Goal: Information Seeking & Learning: Learn about a topic

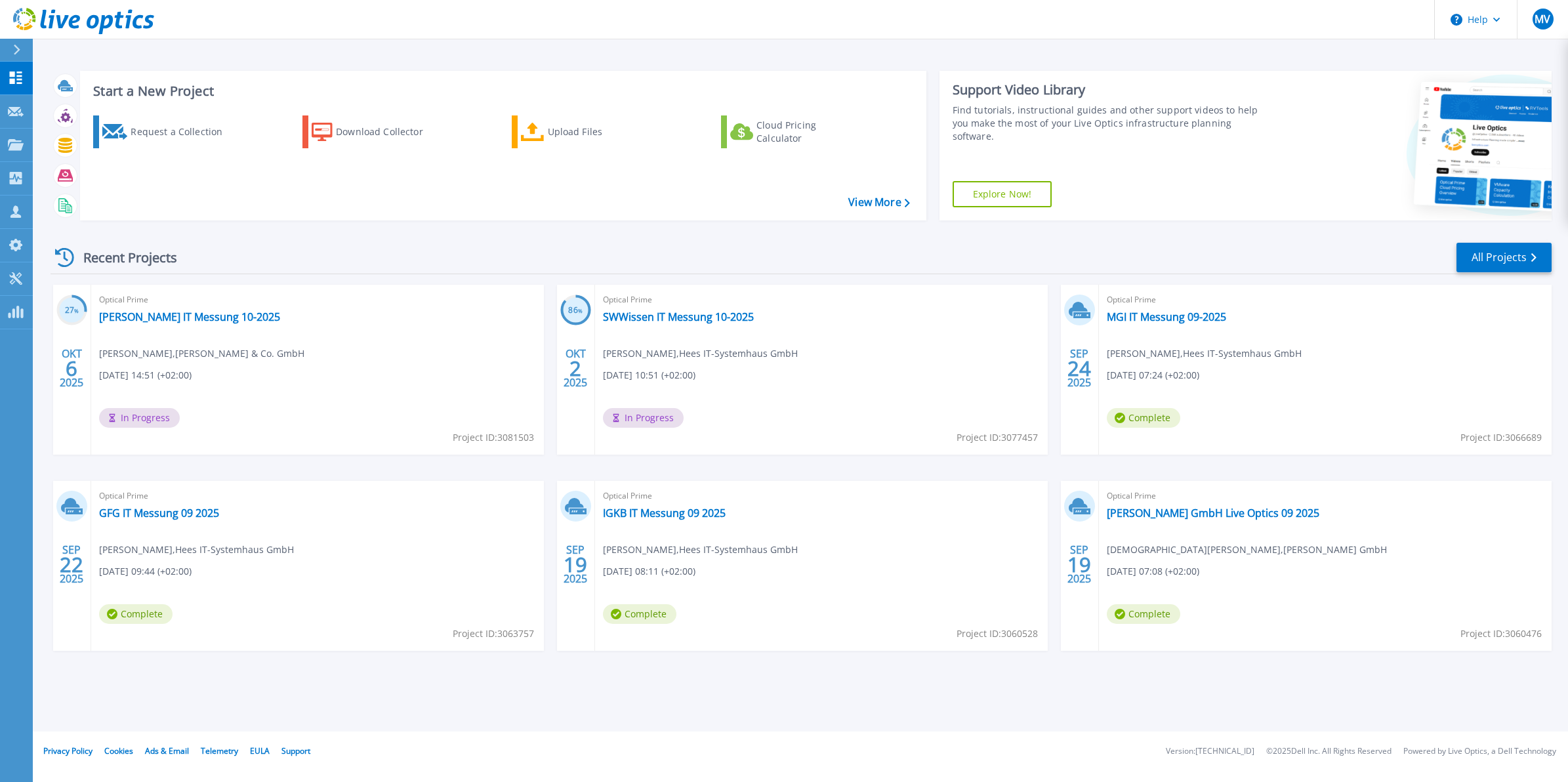
click at [18, 47] on icon at bounding box center [17, 49] width 7 height 10
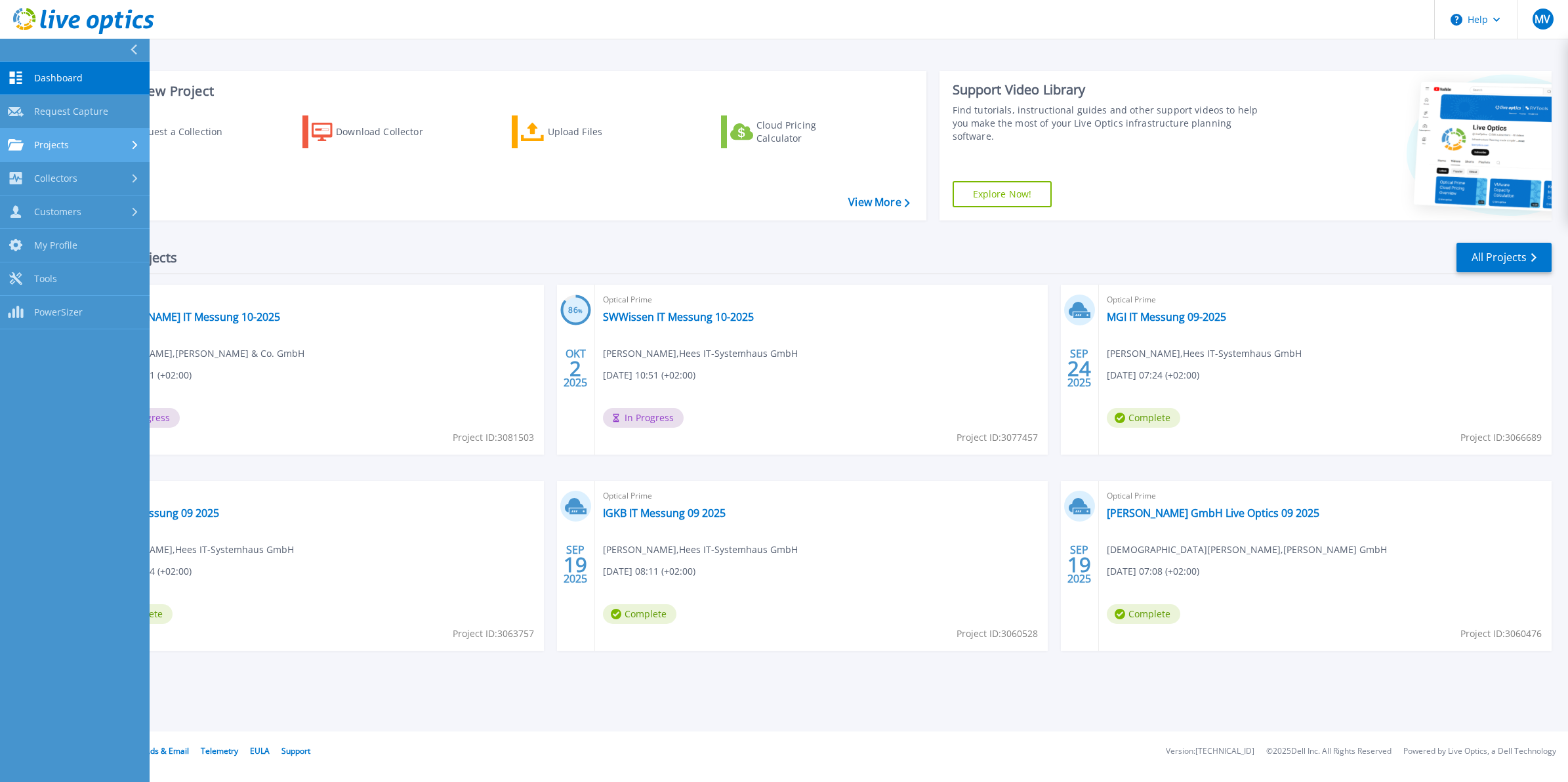
click at [74, 147] on div "Projects" at bounding box center [74, 145] width 134 height 12
click at [92, 181] on link "Search Projects" at bounding box center [74, 179] width 149 height 33
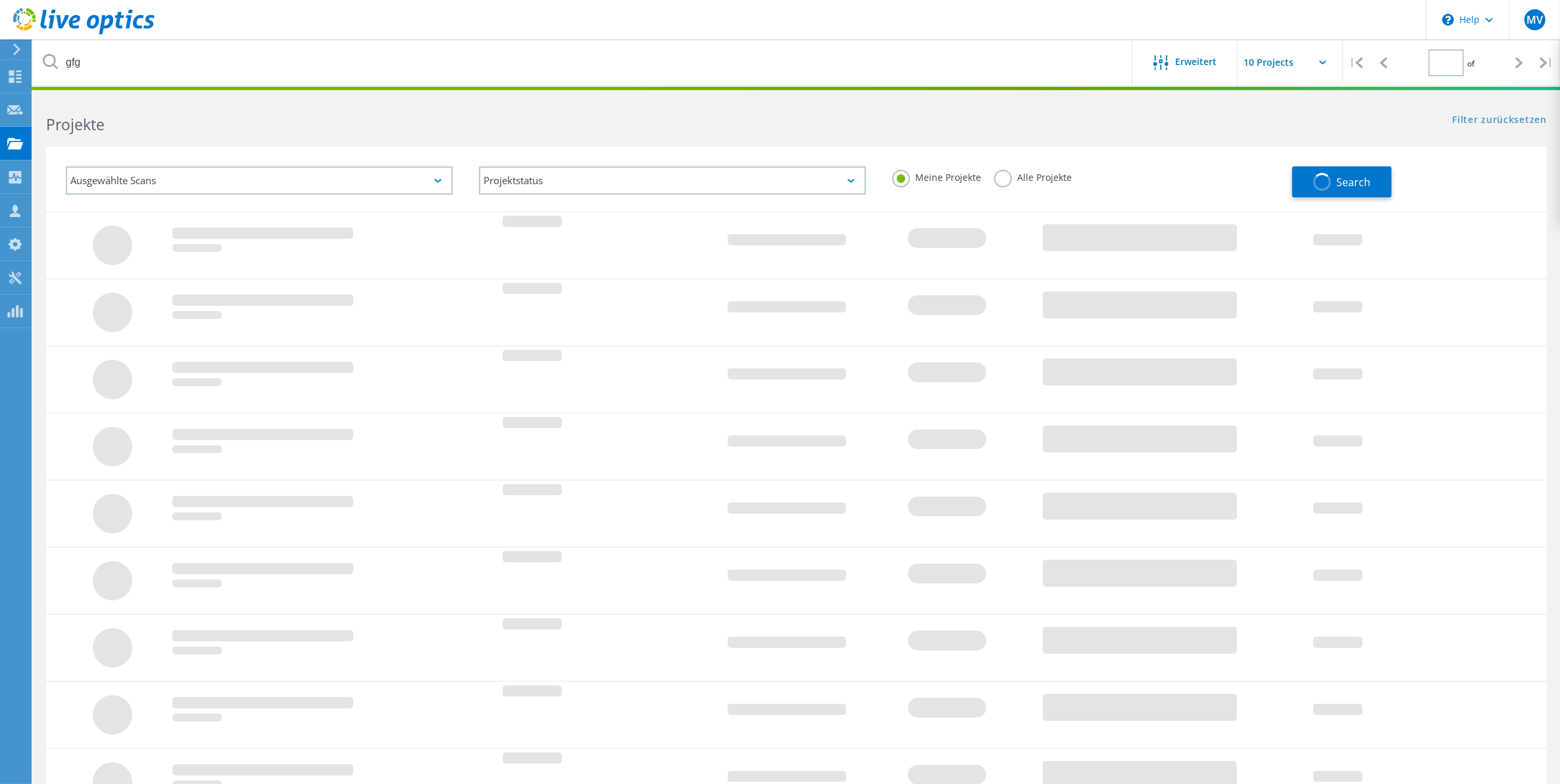
type input "1"
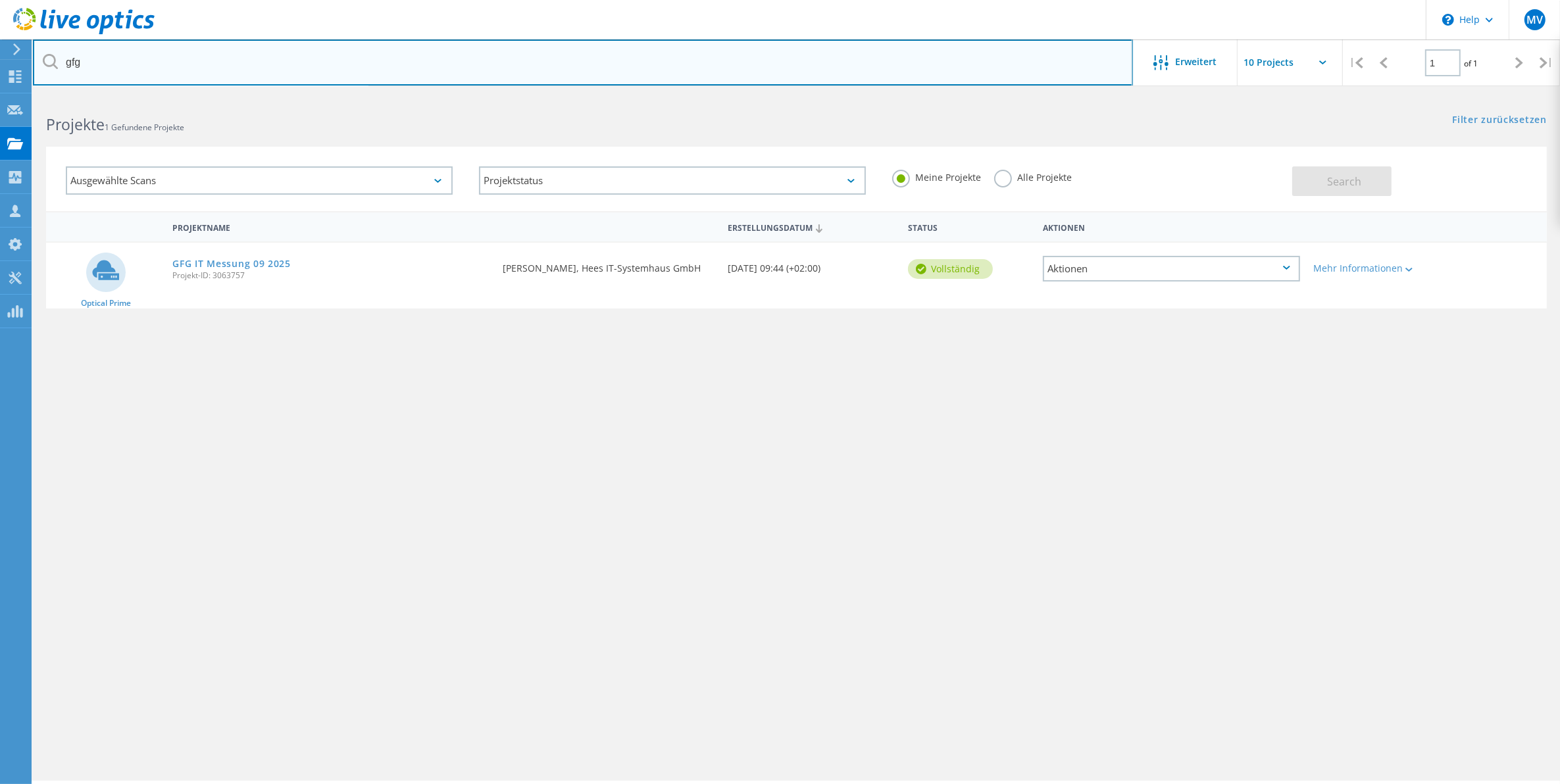
click at [178, 64] on input "gfg" at bounding box center [583, 63] width 1100 height 46
type input "g"
type input "stauf"
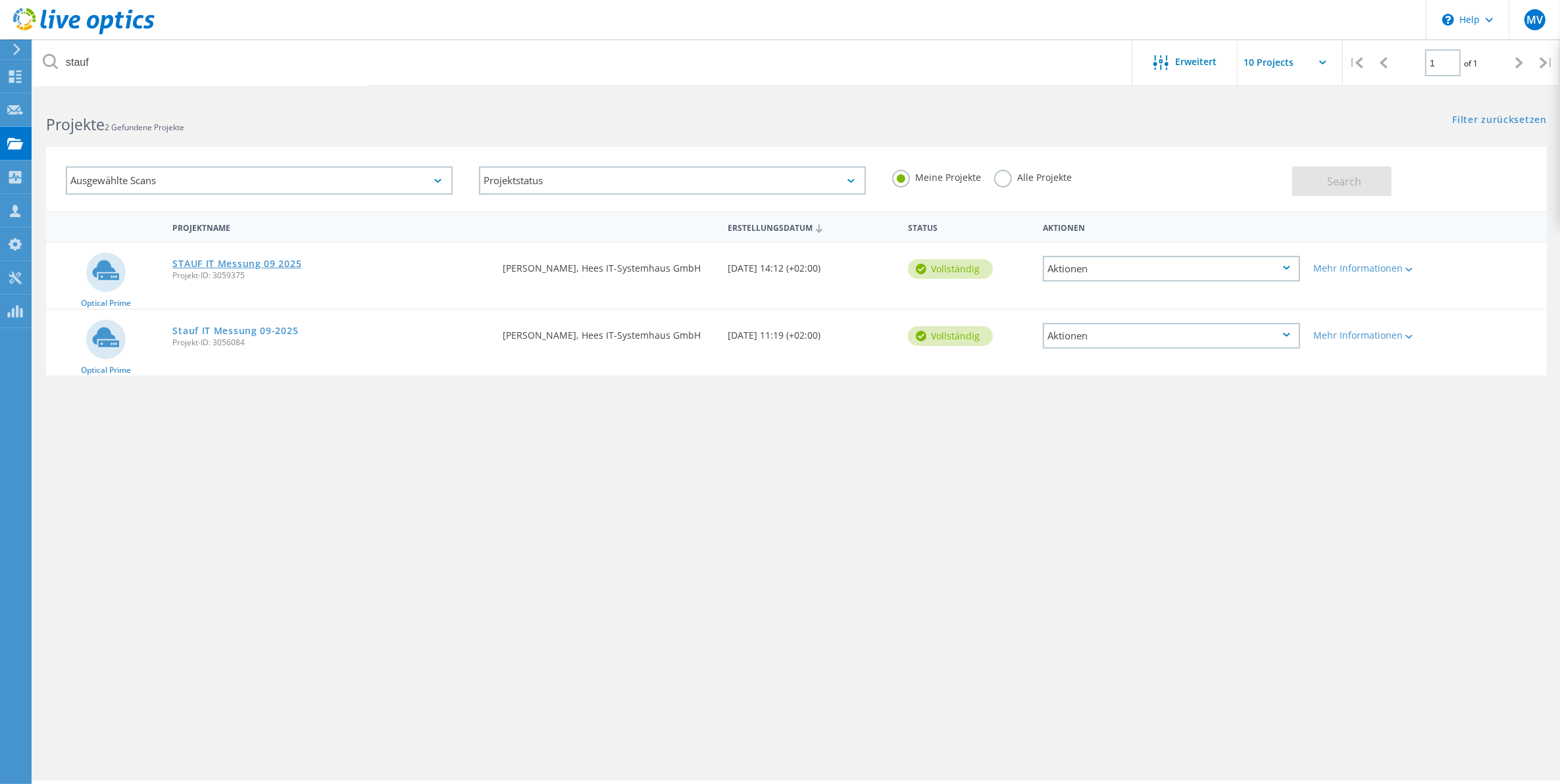
click at [247, 261] on link "STAUF IT Messung 09 2025" at bounding box center [236, 263] width 129 height 9
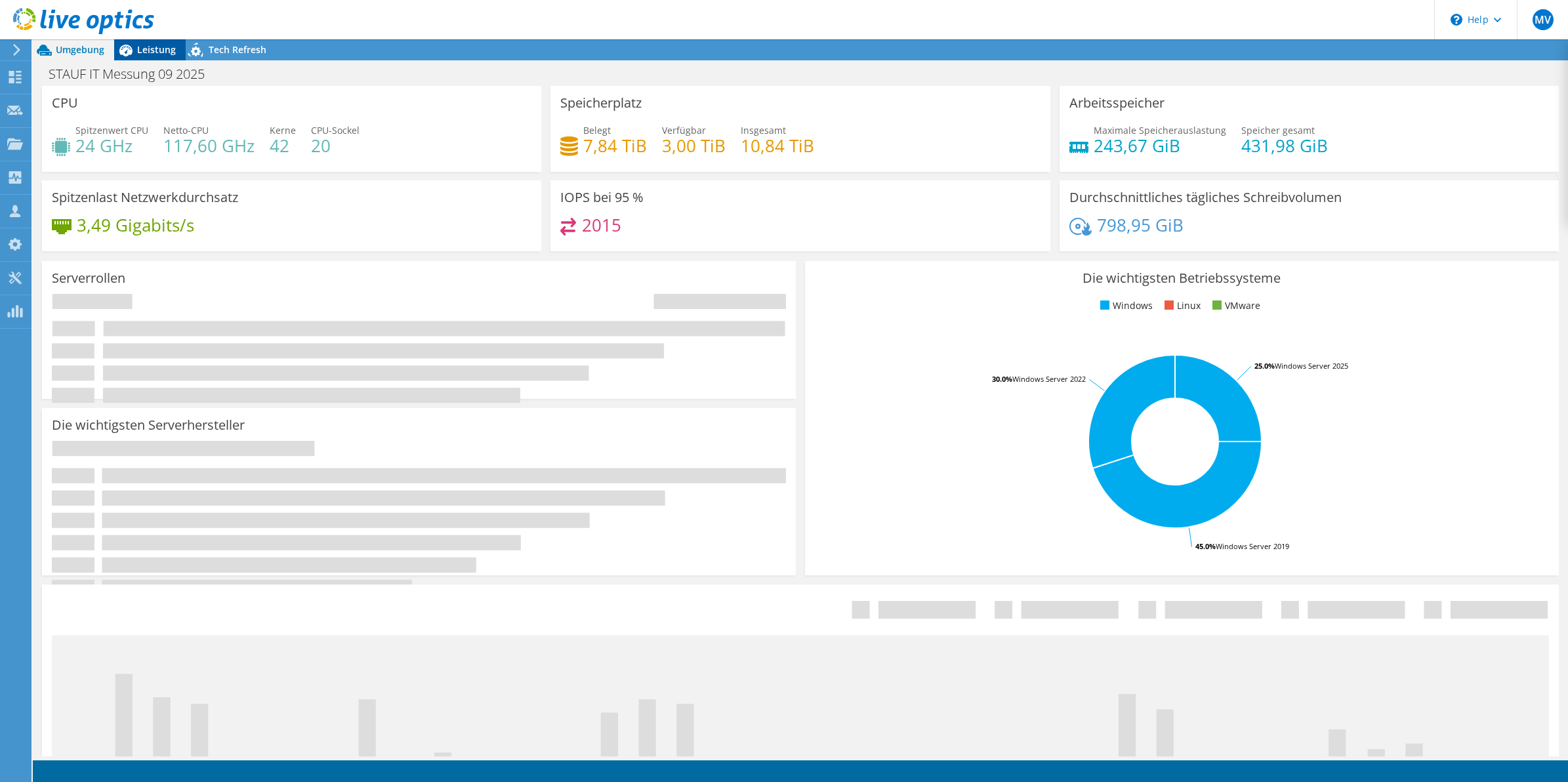
click at [146, 44] on span "Leistung" at bounding box center [156, 49] width 39 height 13
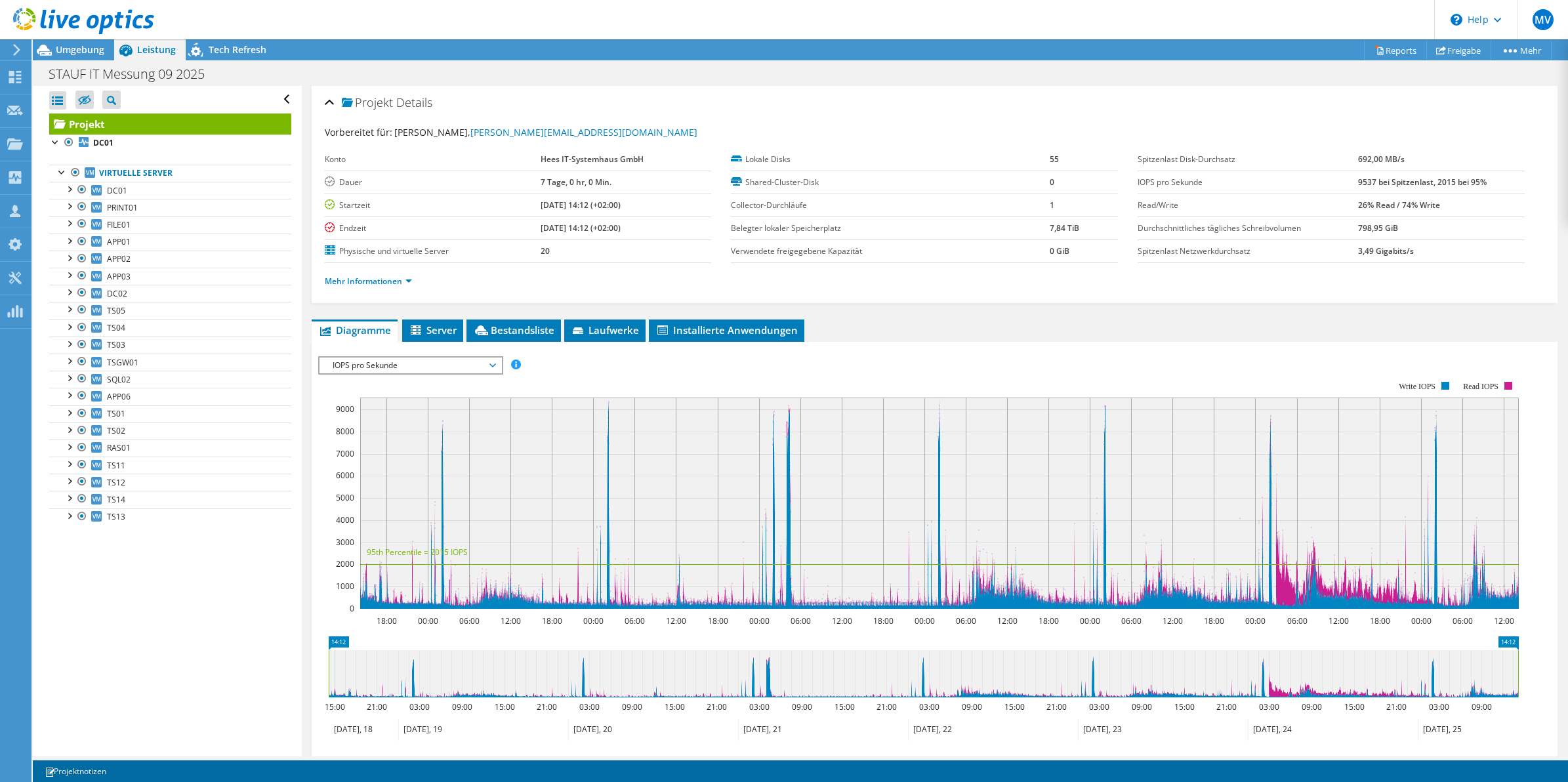
click at [1141, 336] on ul "Diagramme Server Bestandsliste Hypervisor Laufwerke Cluster-Laufwerke Installie…" at bounding box center [934, 331] width 1246 height 22
click at [949, 320] on ul "Diagramme Server Bestandsliste Hypervisor Laufwerke Cluster-Laufwerke Installie…" at bounding box center [934, 331] width 1246 height 22
click at [865, 320] on ul "Diagramme Server Bestandsliste Hypervisor Laufwerke Cluster-Laufwerke Installie…" at bounding box center [934, 331] width 1246 height 22
click at [133, 194] on link "DC01" at bounding box center [170, 190] width 242 height 17
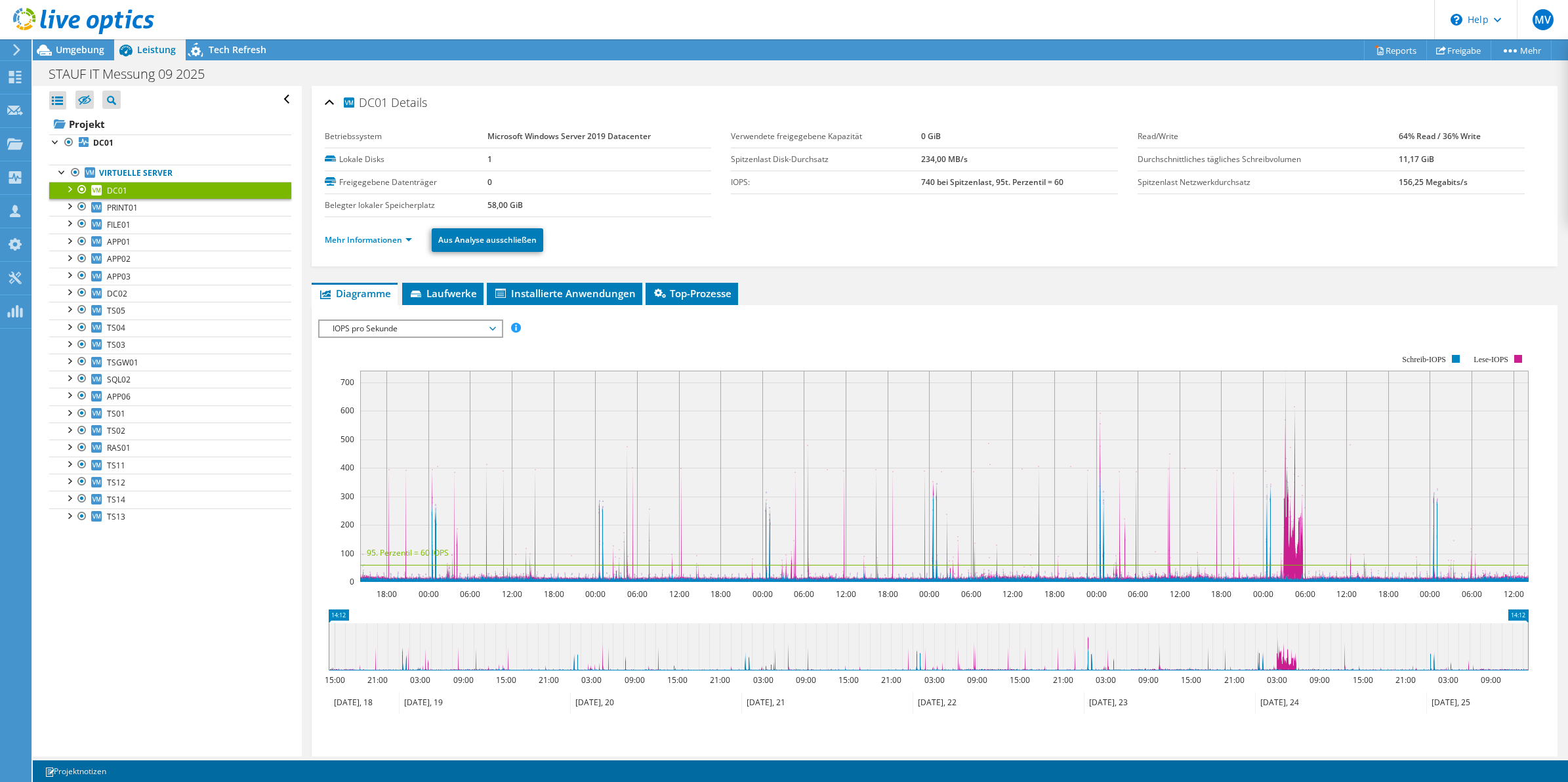
click at [126, 195] on link "DC01" at bounding box center [170, 190] width 242 height 17
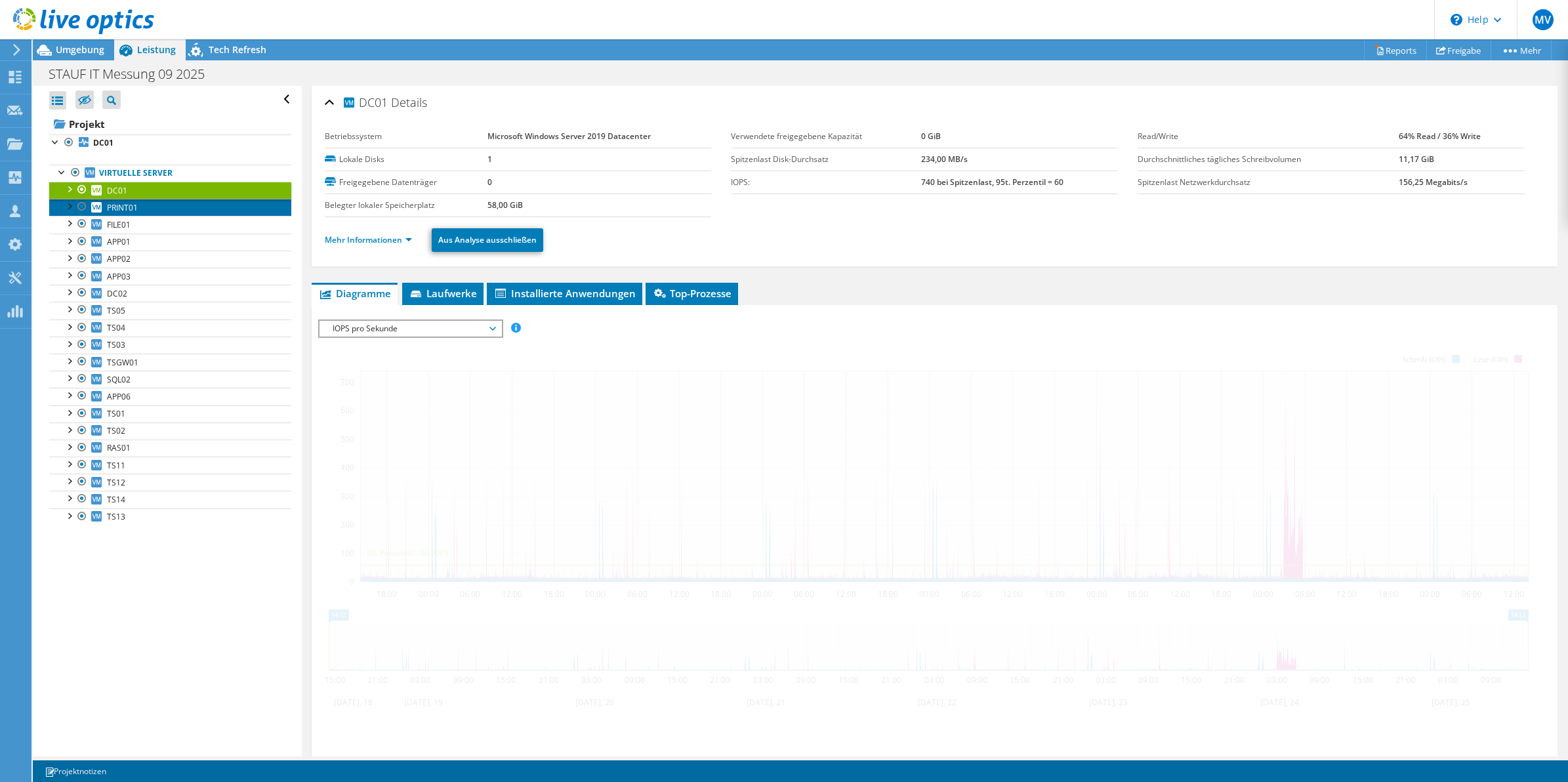
click at [142, 205] on link "PRINT01" at bounding box center [170, 207] width 242 height 17
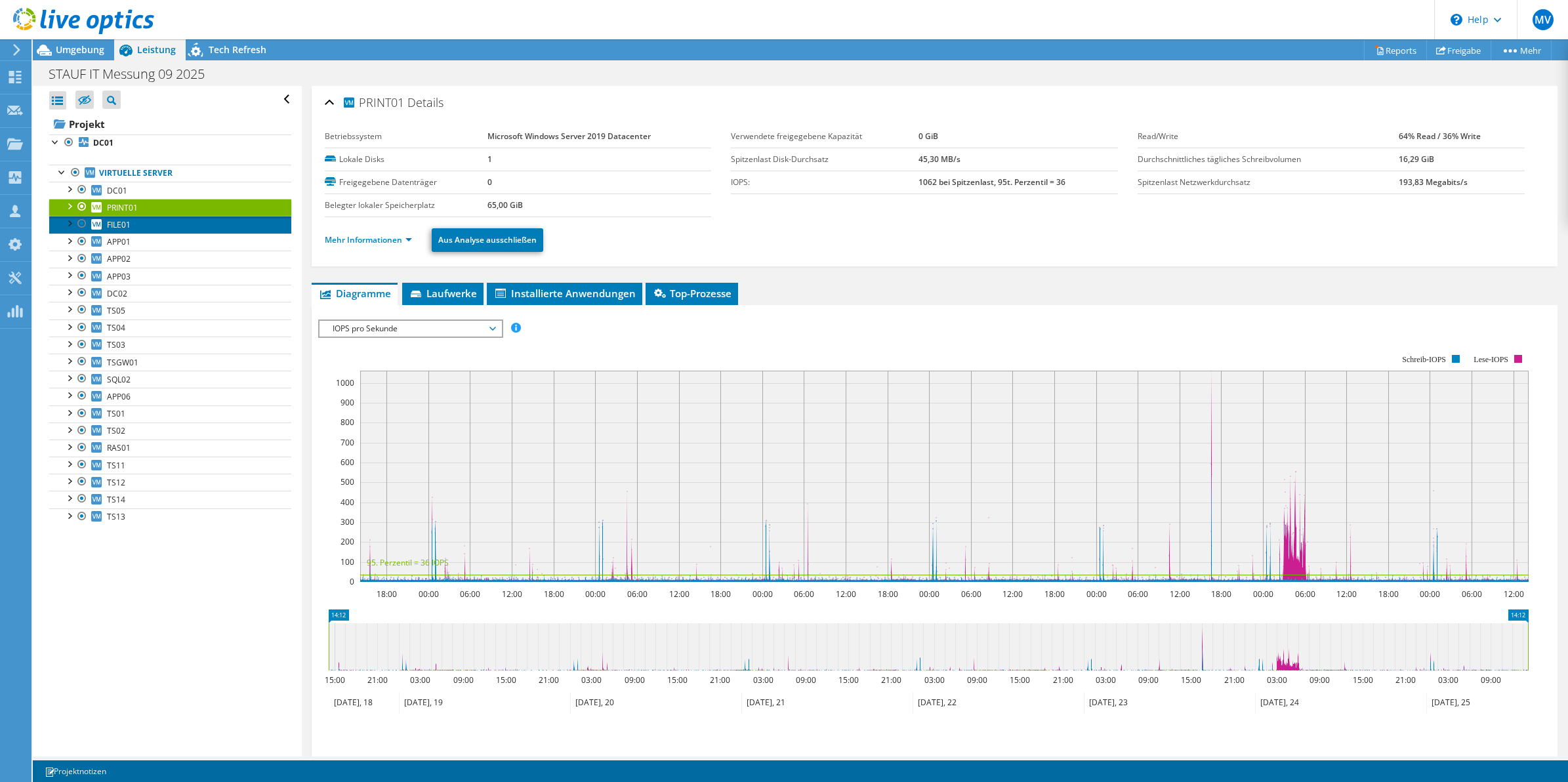
click at [125, 227] on span "FILE01" at bounding box center [119, 225] width 24 height 11
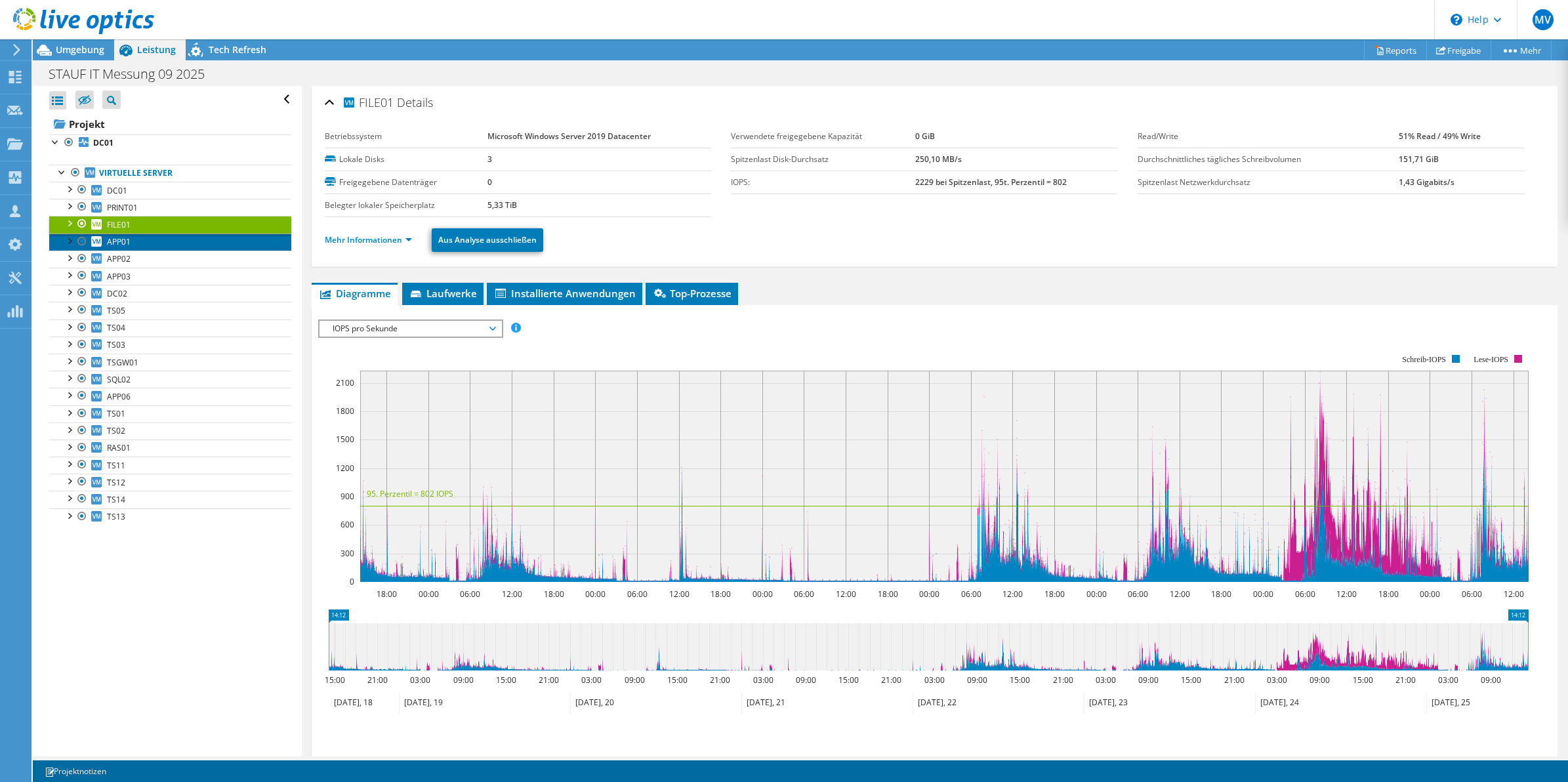
click at [125, 247] on span "APP01" at bounding box center [119, 242] width 24 height 11
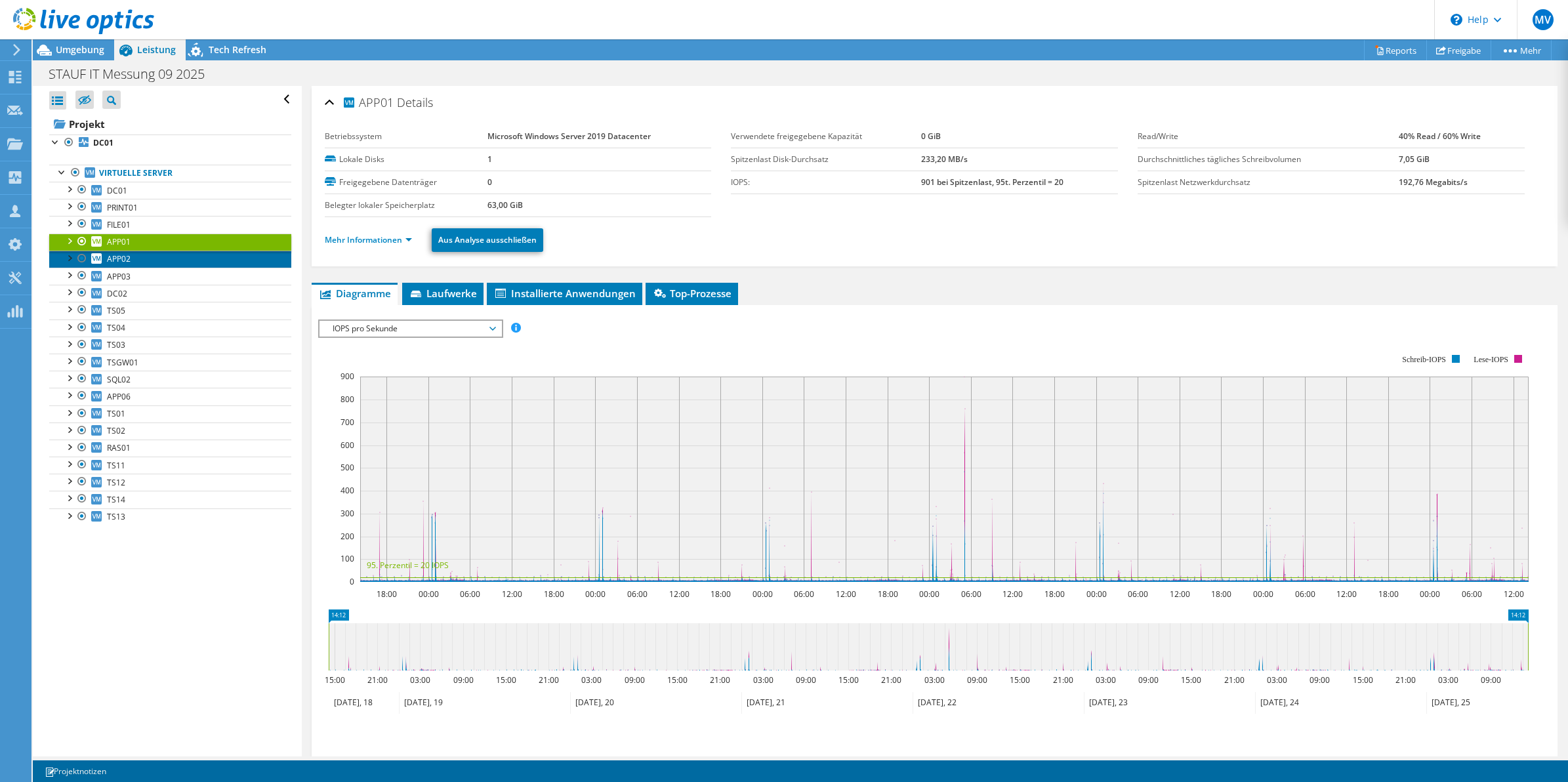
click at [122, 256] on span "APP02" at bounding box center [119, 259] width 24 height 11
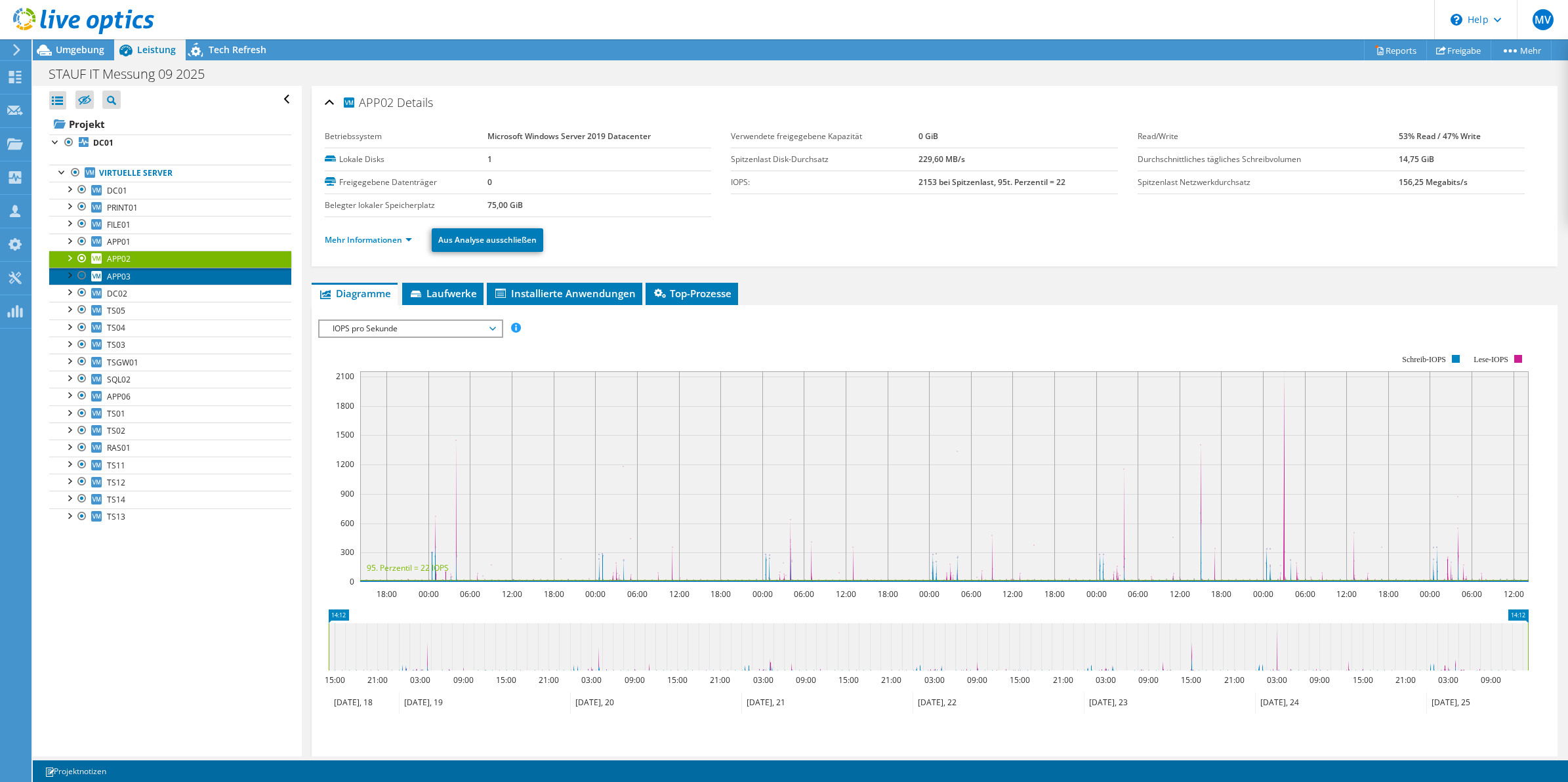
click at [113, 279] on span "APP03" at bounding box center [119, 277] width 24 height 11
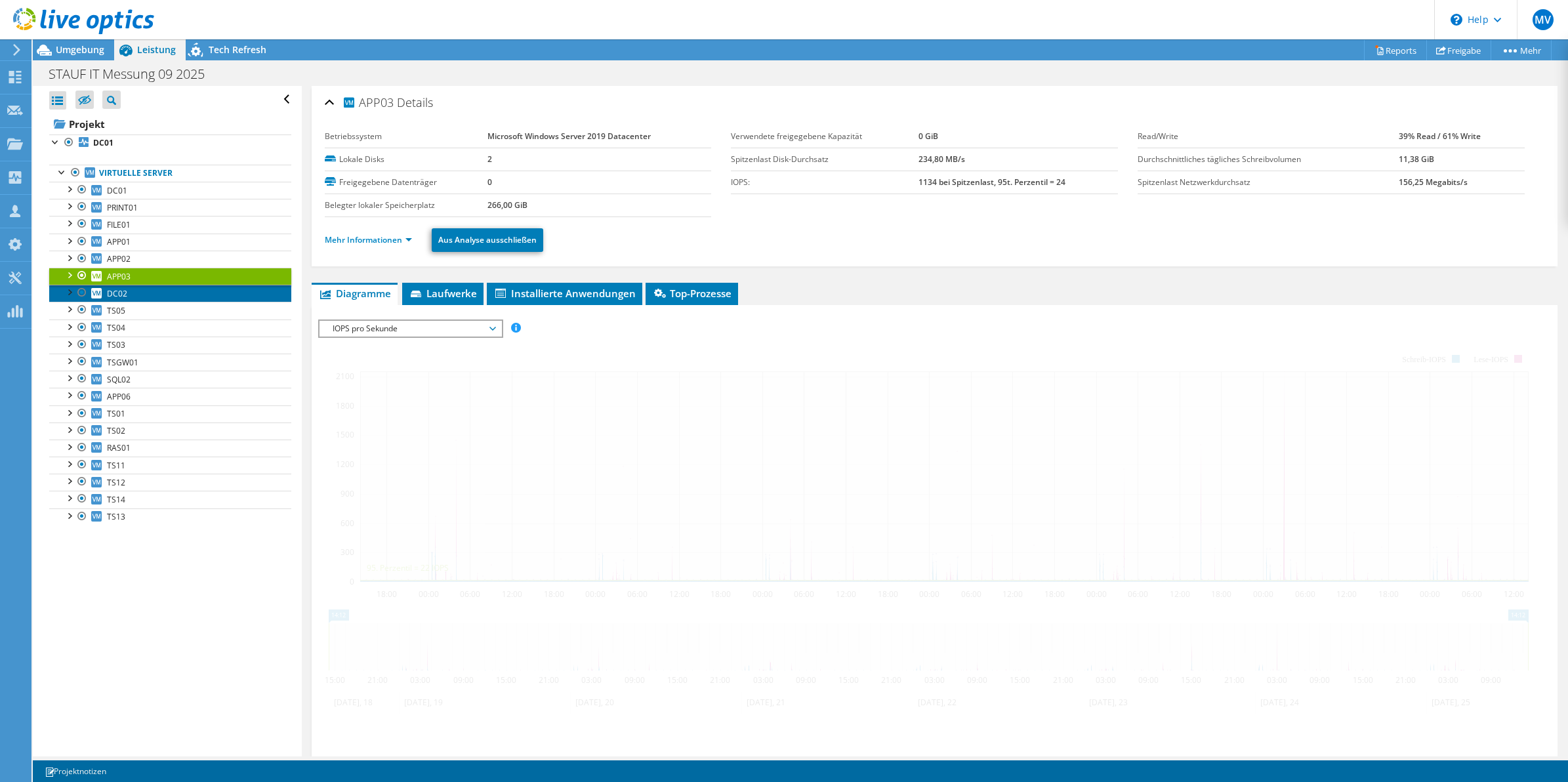
click at [122, 293] on span "DC02" at bounding box center [117, 293] width 20 height 11
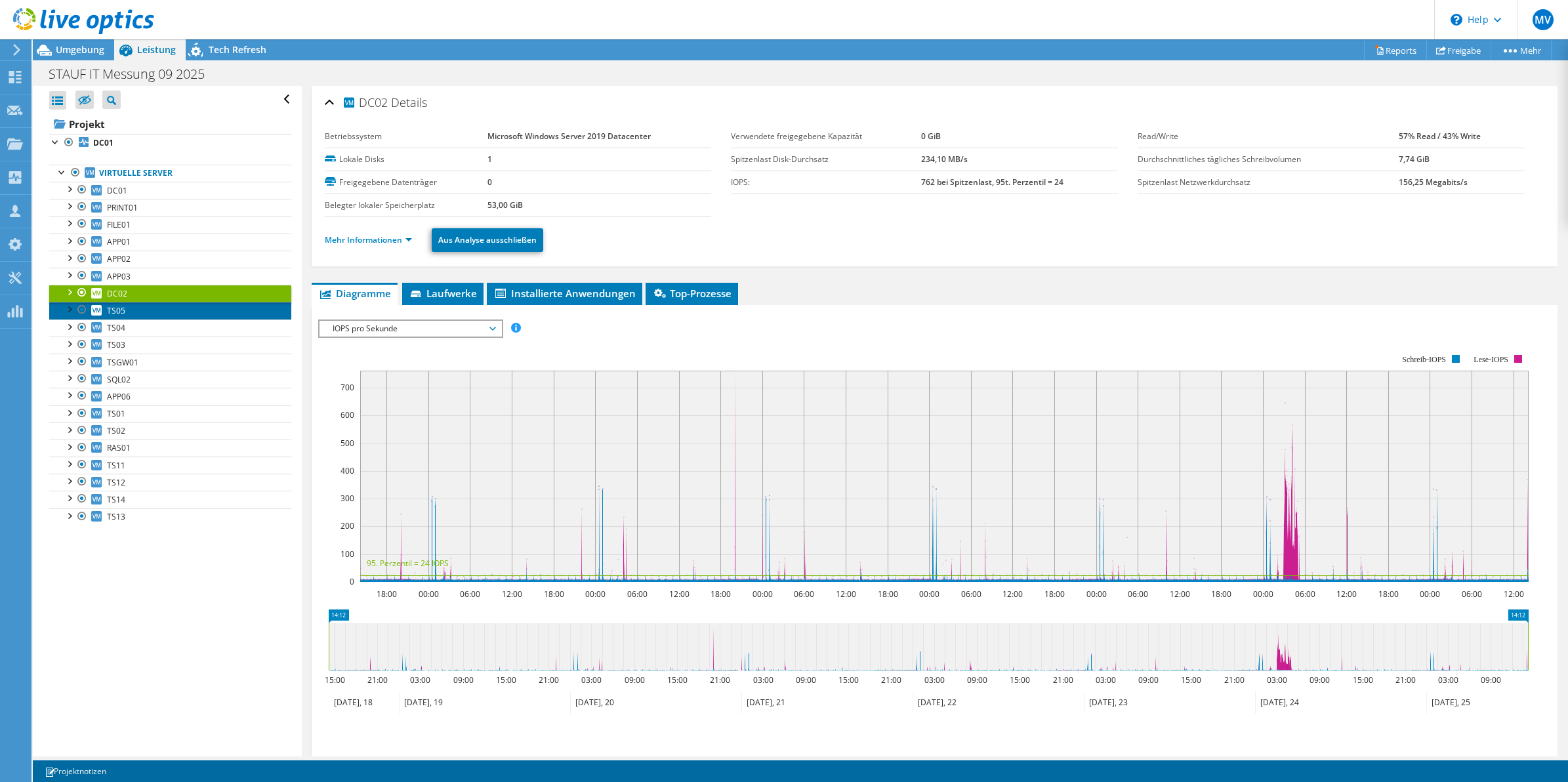
click at [113, 316] on span "TS05" at bounding box center [116, 311] width 18 height 11
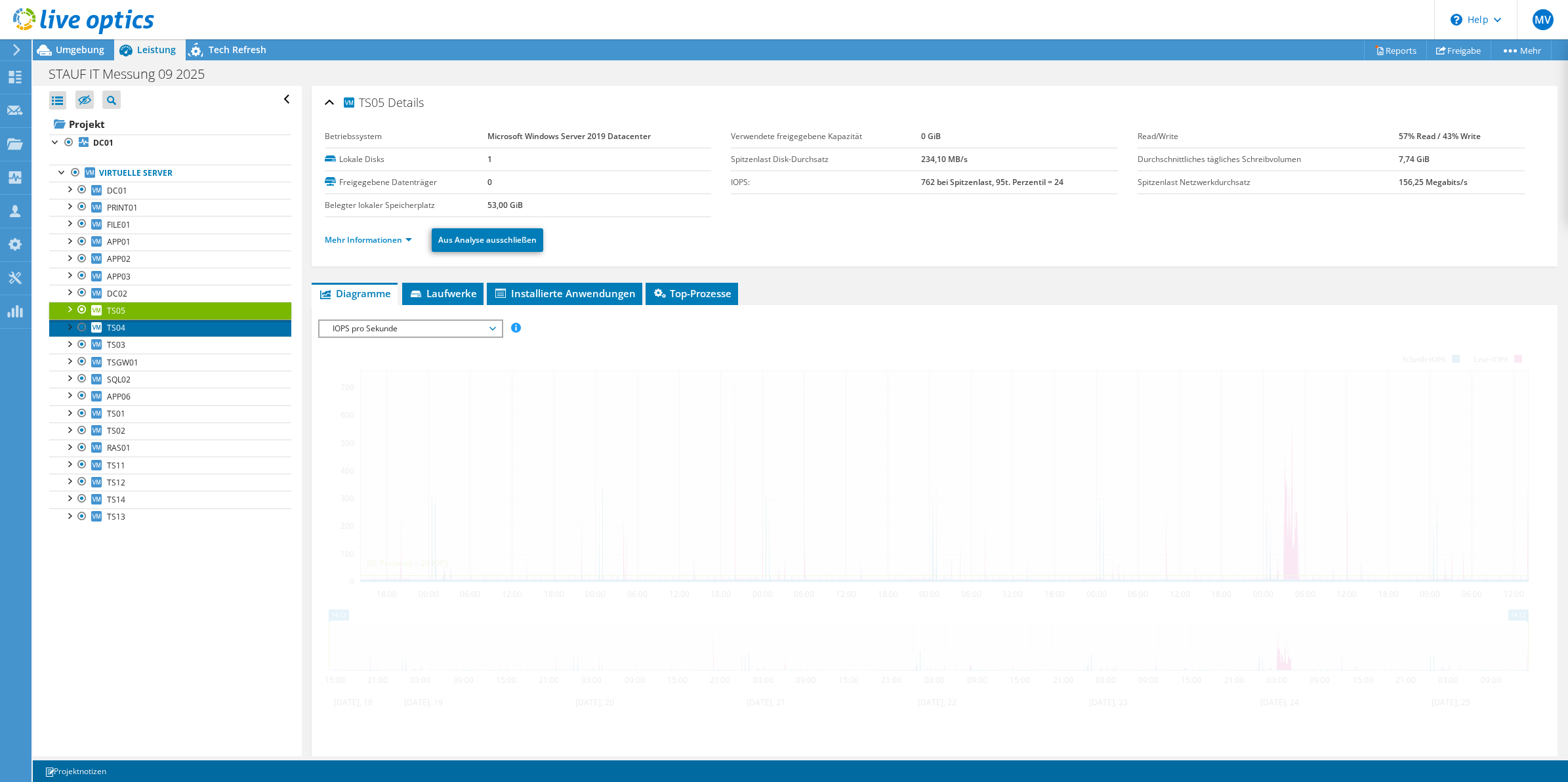
click at [120, 332] on span "TS04" at bounding box center [116, 327] width 18 height 11
click at [117, 354] on link "TS03" at bounding box center [170, 345] width 242 height 17
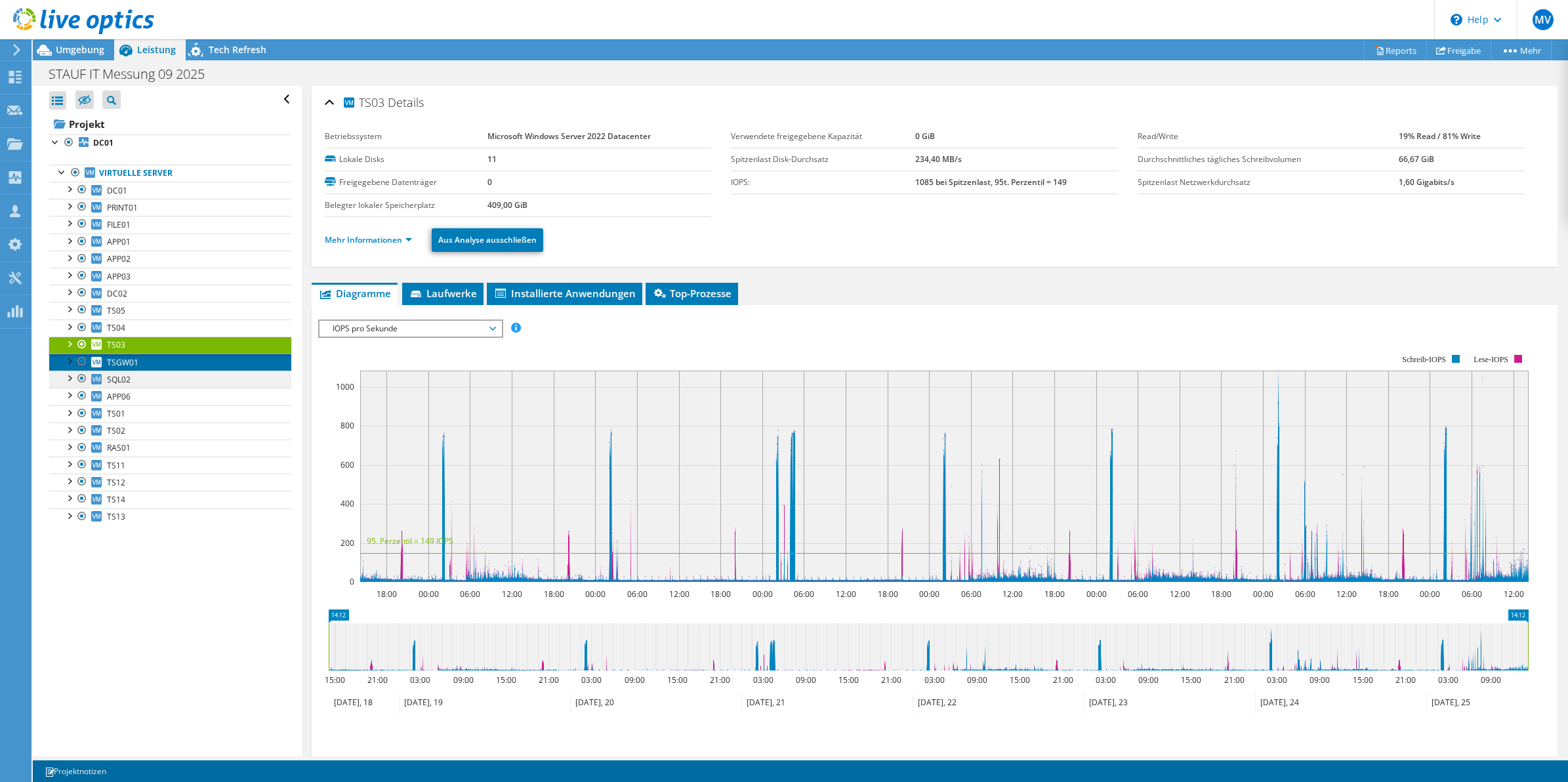
click at [122, 361] on span "TSGW01" at bounding box center [122, 362] width 31 height 11
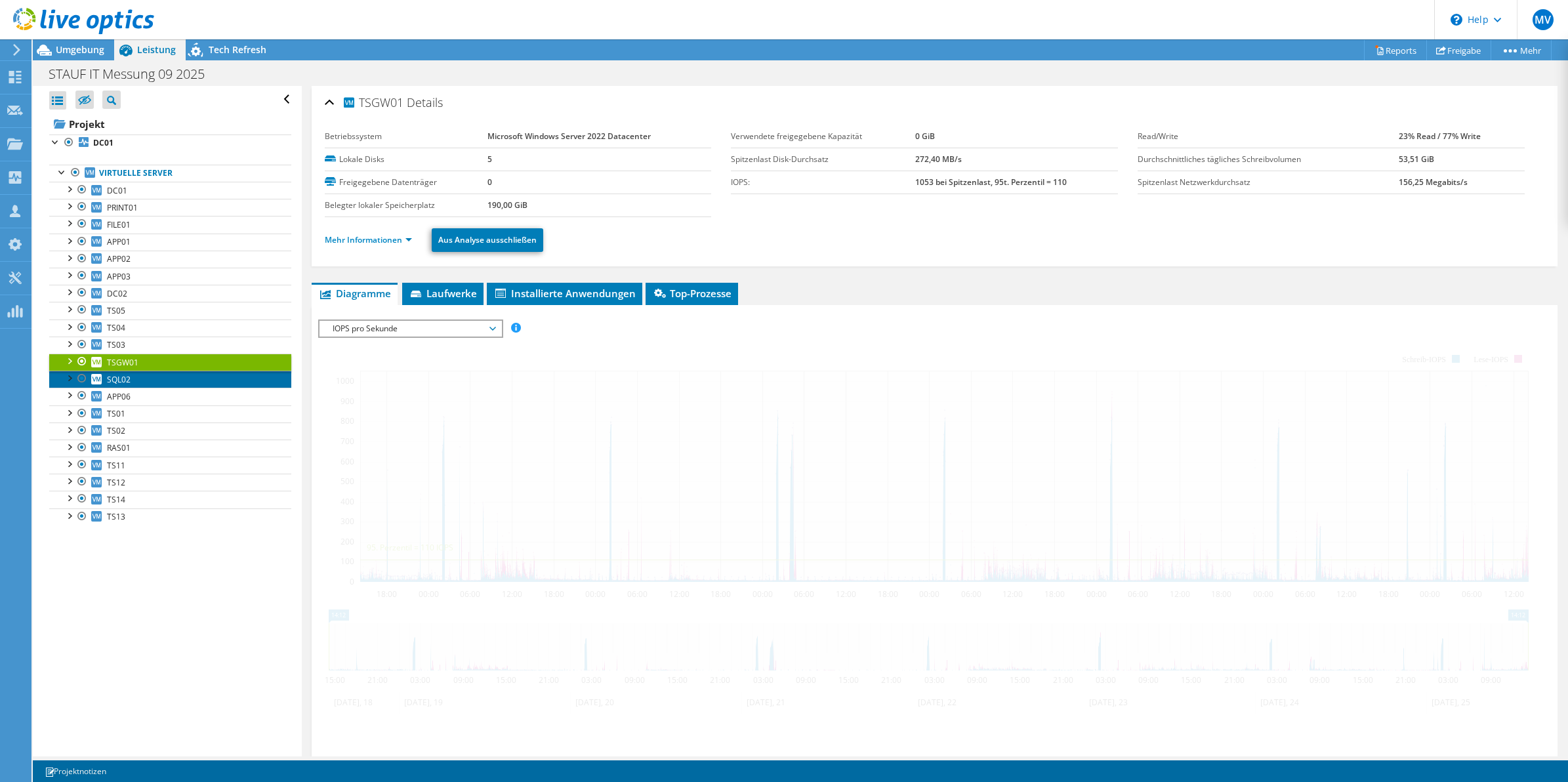
click at [126, 376] on span "SQL02" at bounding box center [119, 380] width 24 height 11
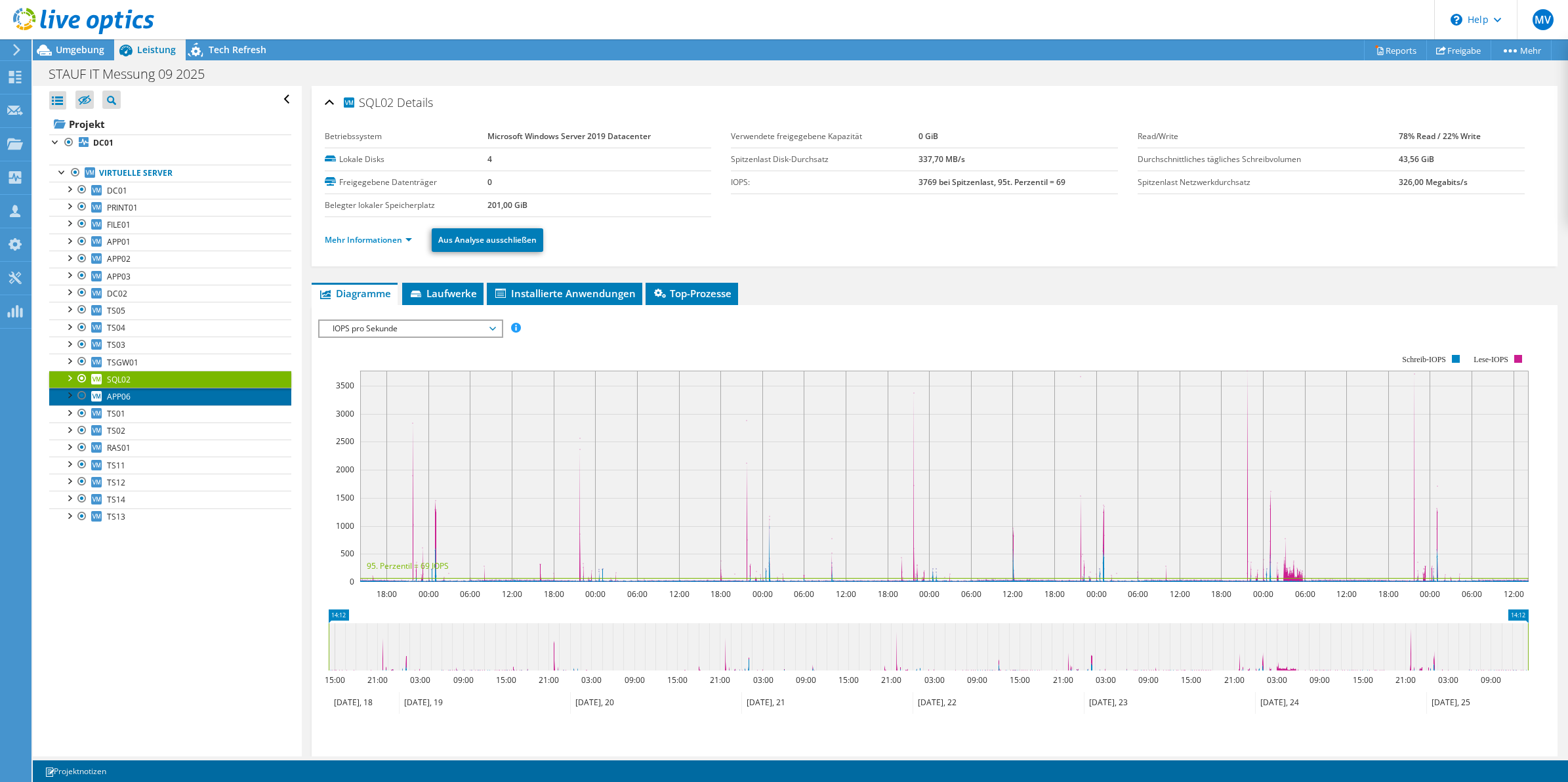
click at [119, 401] on span "APP06" at bounding box center [119, 397] width 24 height 11
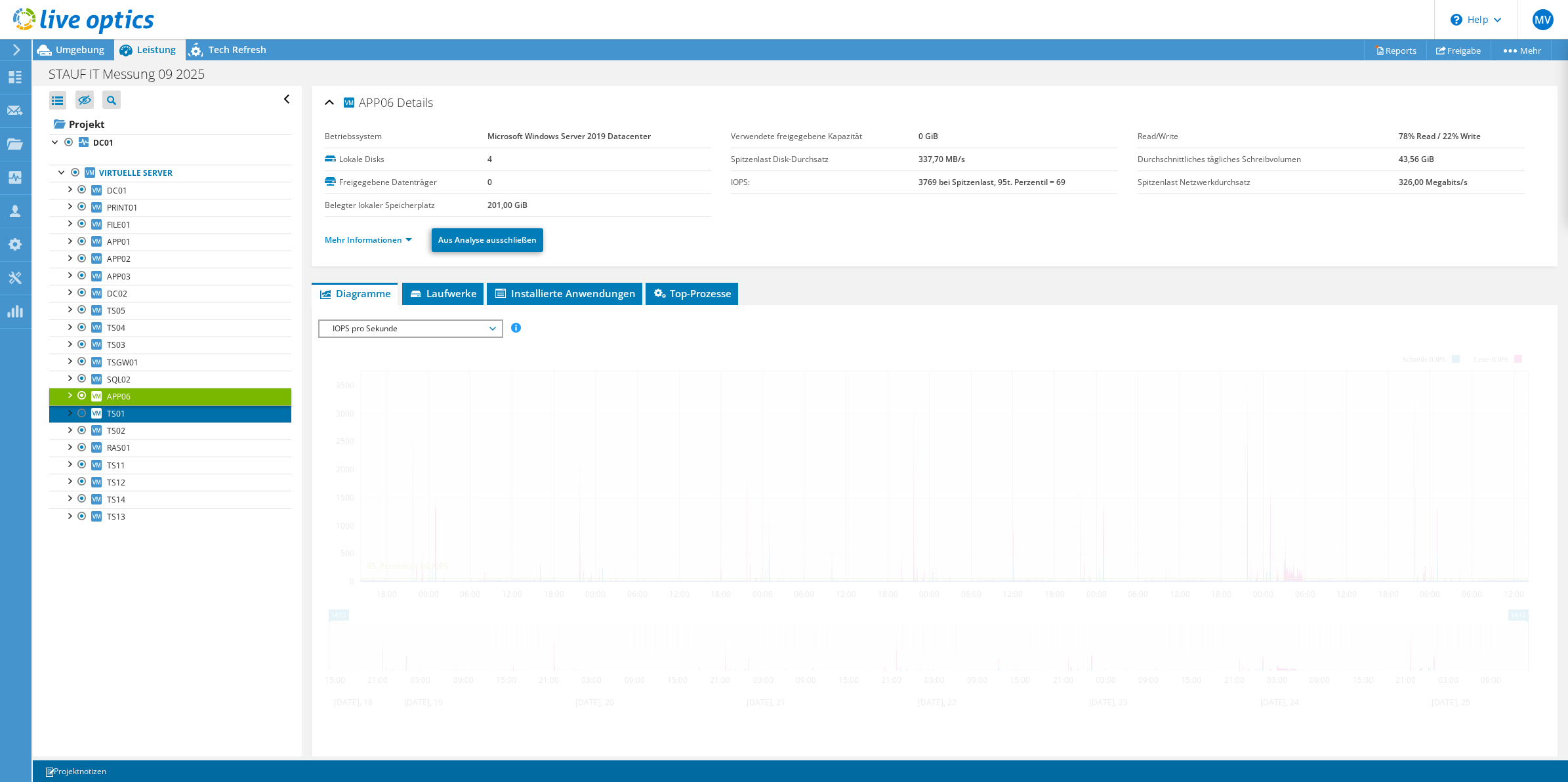
click at [123, 418] on span "TS01" at bounding box center [116, 414] width 18 height 11
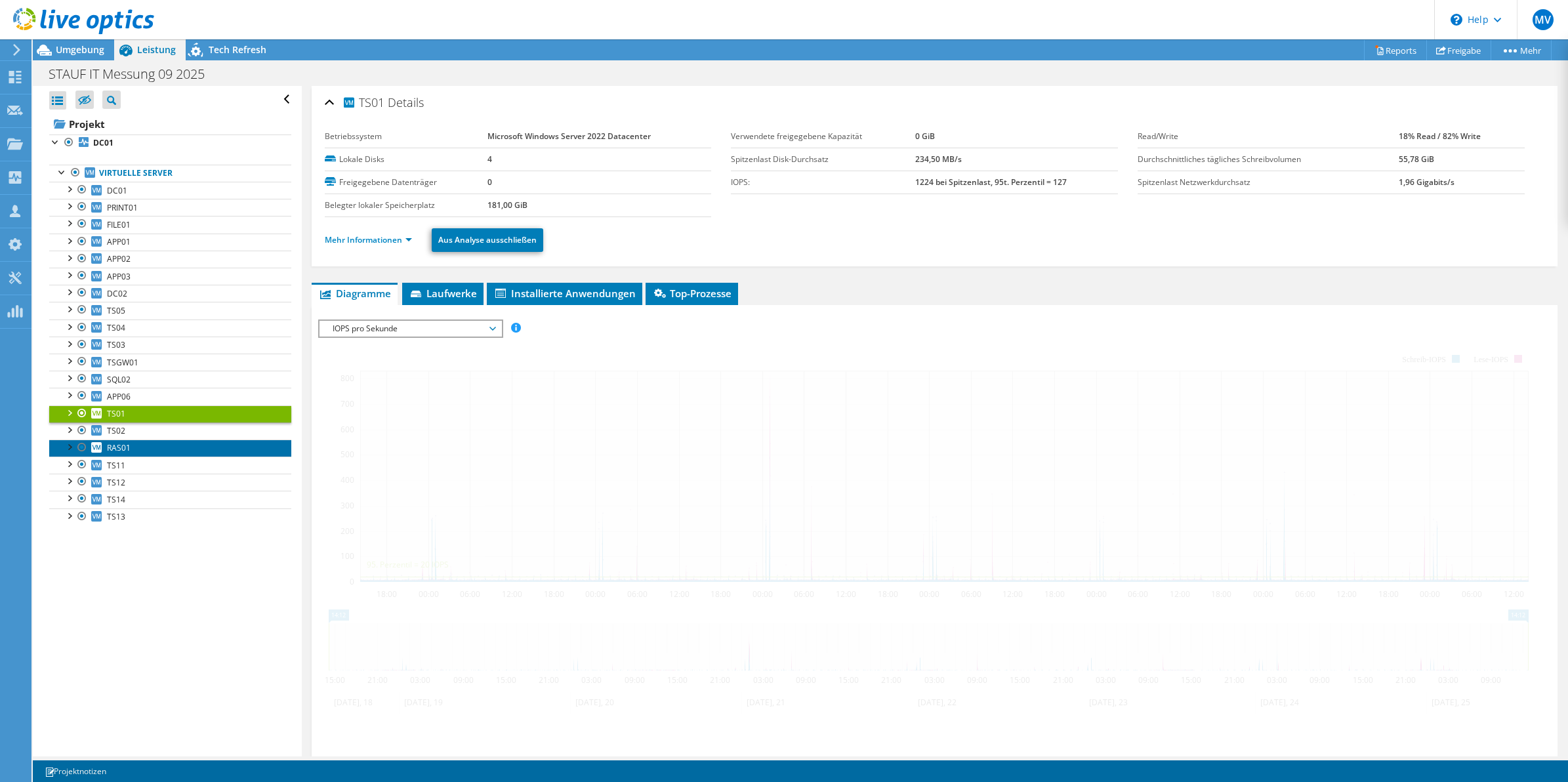
click at [131, 443] on link "RAS01" at bounding box center [170, 448] width 242 height 17
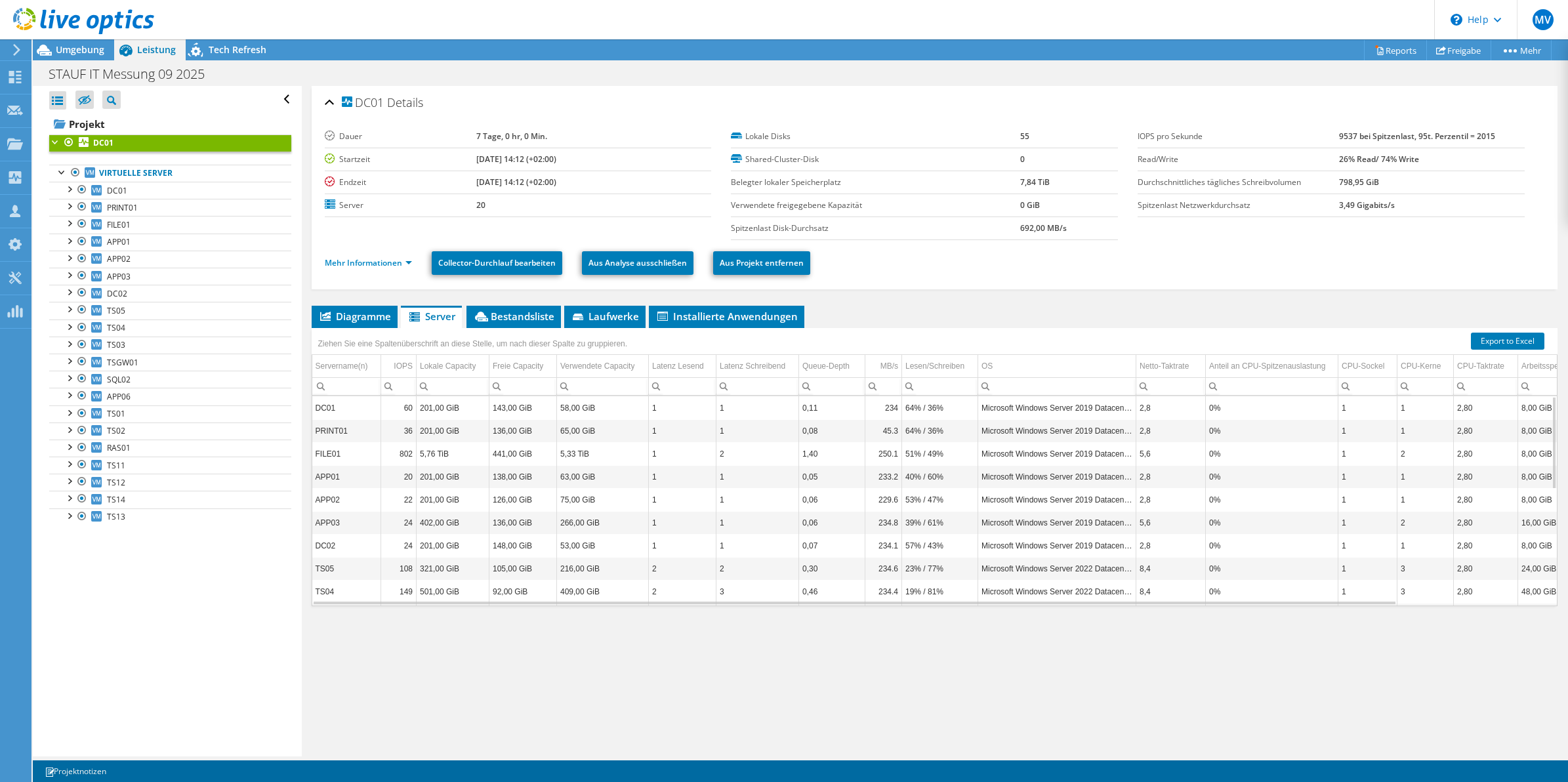
click at [740, 695] on div "DC01 Details Dauer 7 Tage, 0 hr, 0 Min. Startzeit 09.18.2025, 14:12 (+02:00) En…" at bounding box center [935, 421] width 1266 height 671
click at [1032, 661] on div "DC01 Details Dauer 7 Tage, 0 hr, 0 Min. Startzeit 09.18.2025, 14:12 (+02:00) En…" at bounding box center [935, 421] width 1266 height 671
click at [789, 709] on div "DC01 Details Dauer 7 Tage, 0 hr, 0 Min. Startzeit 09.18.2025, 14:12 (+02:00) En…" at bounding box center [935, 421] width 1266 height 671
click at [995, 648] on div "DC01 Details Dauer 7 Tage, 0 hr, 0 Min. Startzeit 09.18.2025, 14:12 (+02:00) En…" at bounding box center [935, 421] width 1266 height 671
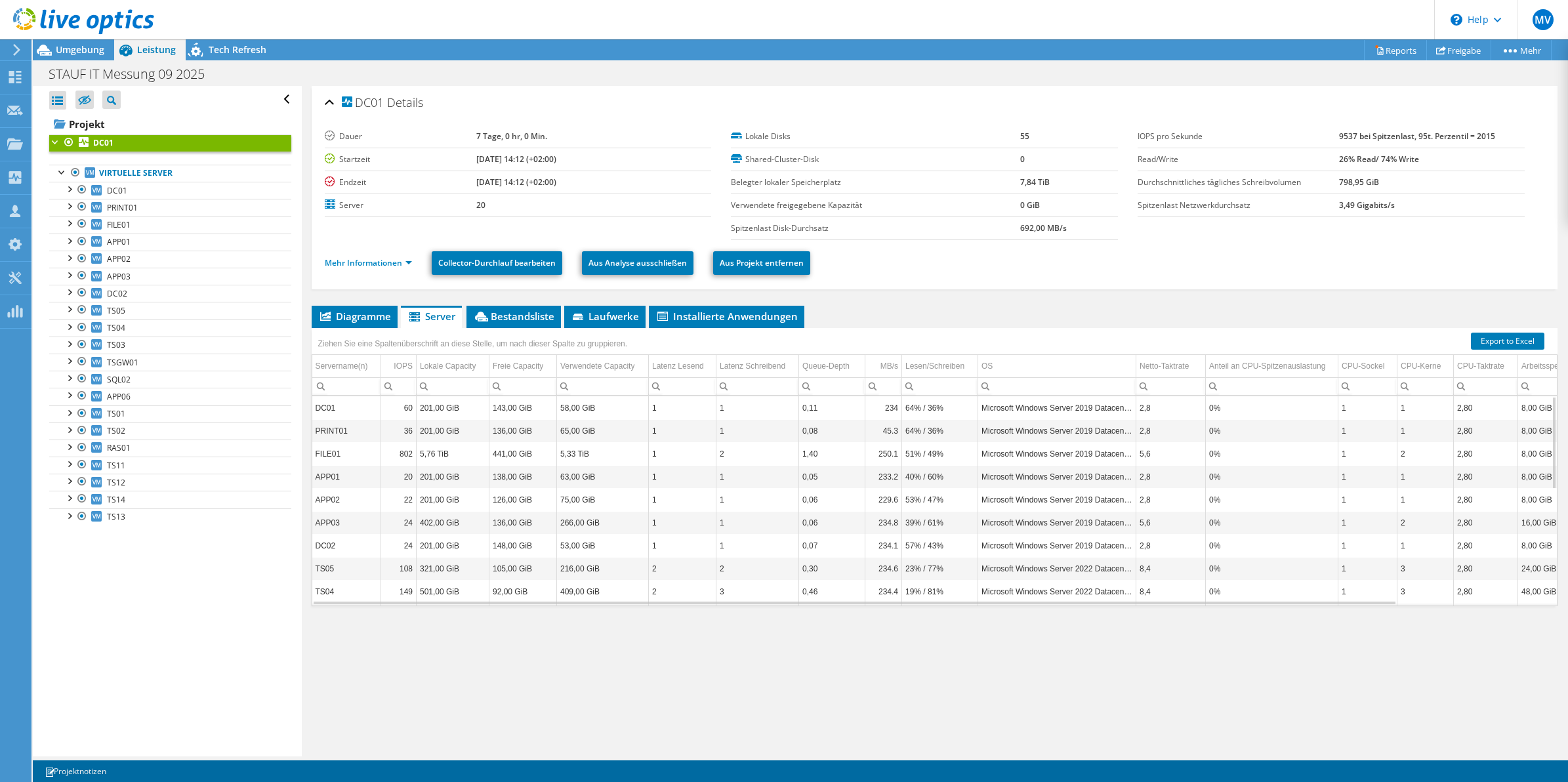
click at [865, 661] on div "DC01 Details Dauer 7 Tage, 0 hr, 0 Min. Startzeit 09.18.2025, 14:12 (+02:00) En…" at bounding box center [935, 421] width 1266 height 671
click at [754, 647] on div "DC01 Details Dauer 7 Tage, 0 hr, 0 Min. Startzeit 09.18.2025, 14:12 (+02:00) En…" at bounding box center [935, 421] width 1266 height 671
click at [906, 644] on div "DC01 Details Dauer 7 Tage, 0 hr, 0 Min. Startzeit 09.18.2025, 14:12 (+02:00) En…" at bounding box center [935, 421] width 1266 height 671
